Goal: Information Seeking & Learning: Learn about a topic

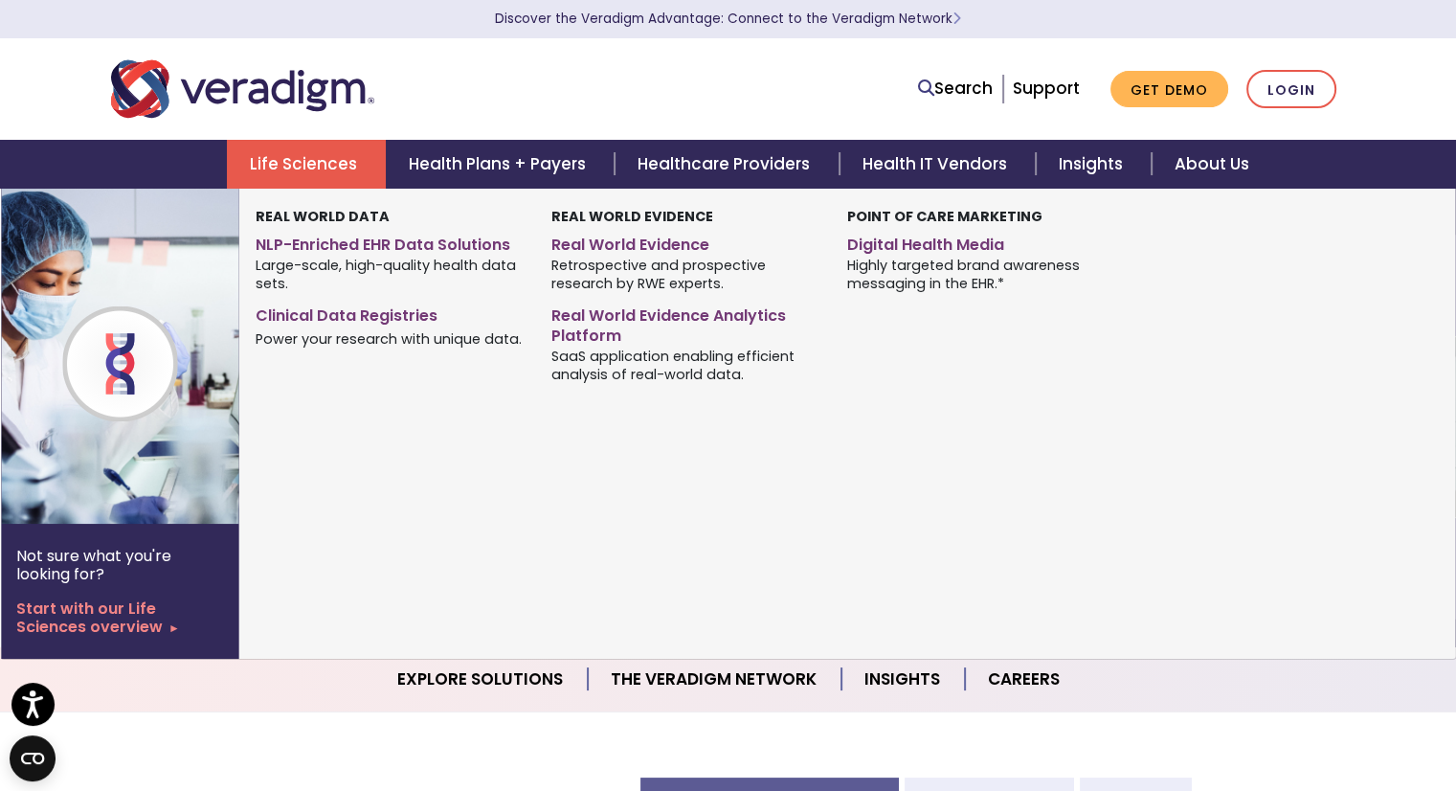
click at [314, 150] on link "Life Sciences" at bounding box center [306, 164] width 159 height 49
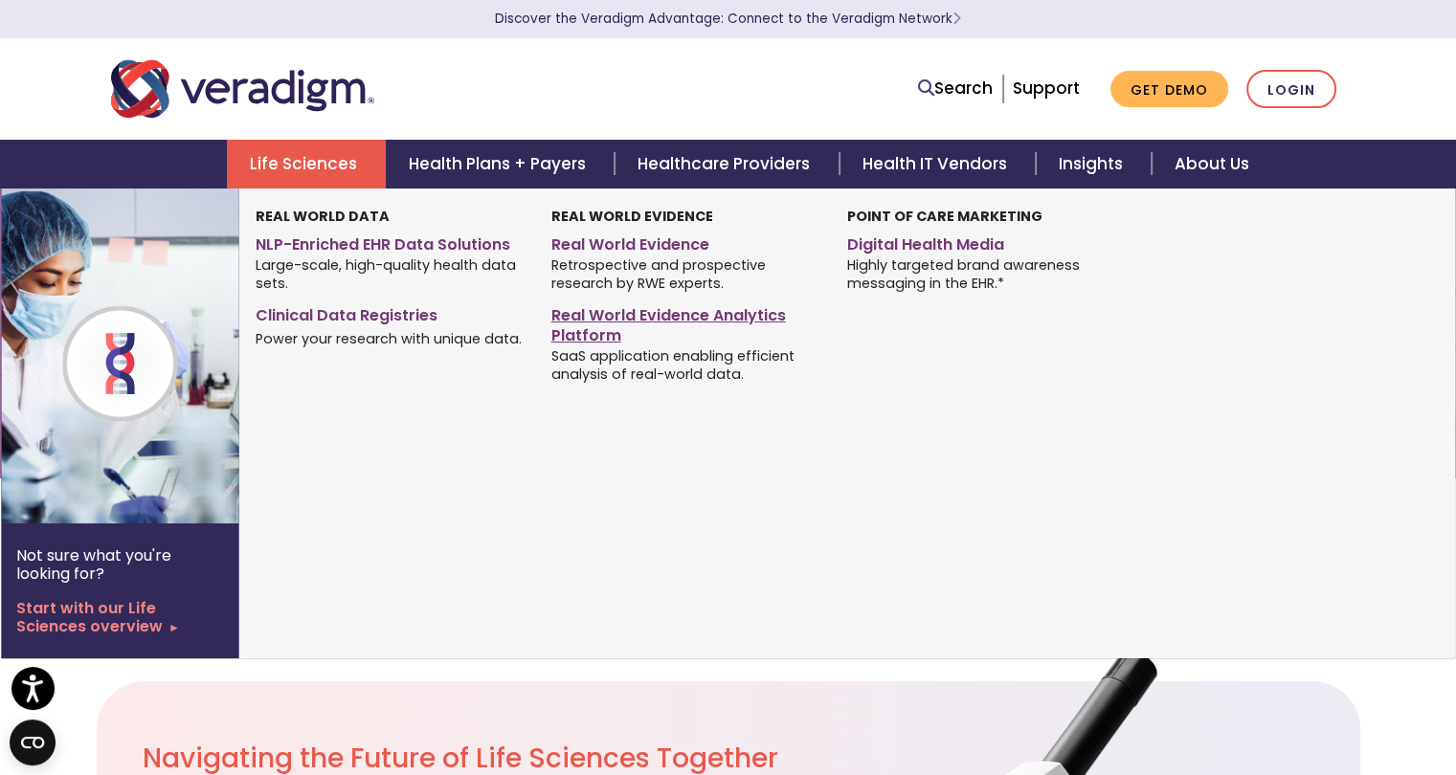
click at [574, 337] on link "Real World Evidence Analytics Platform" at bounding box center [684, 323] width 267 height 48
